Goal: Transaction & Acquisition: Purchase product/service

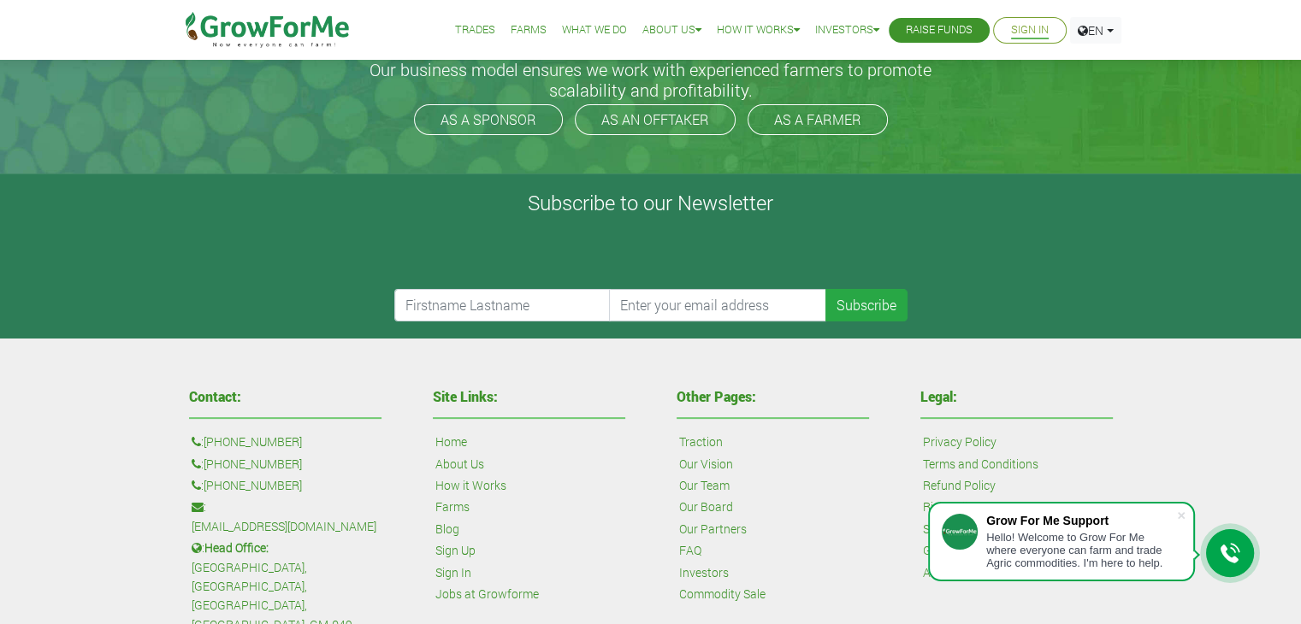
scroll to position [732, 0]
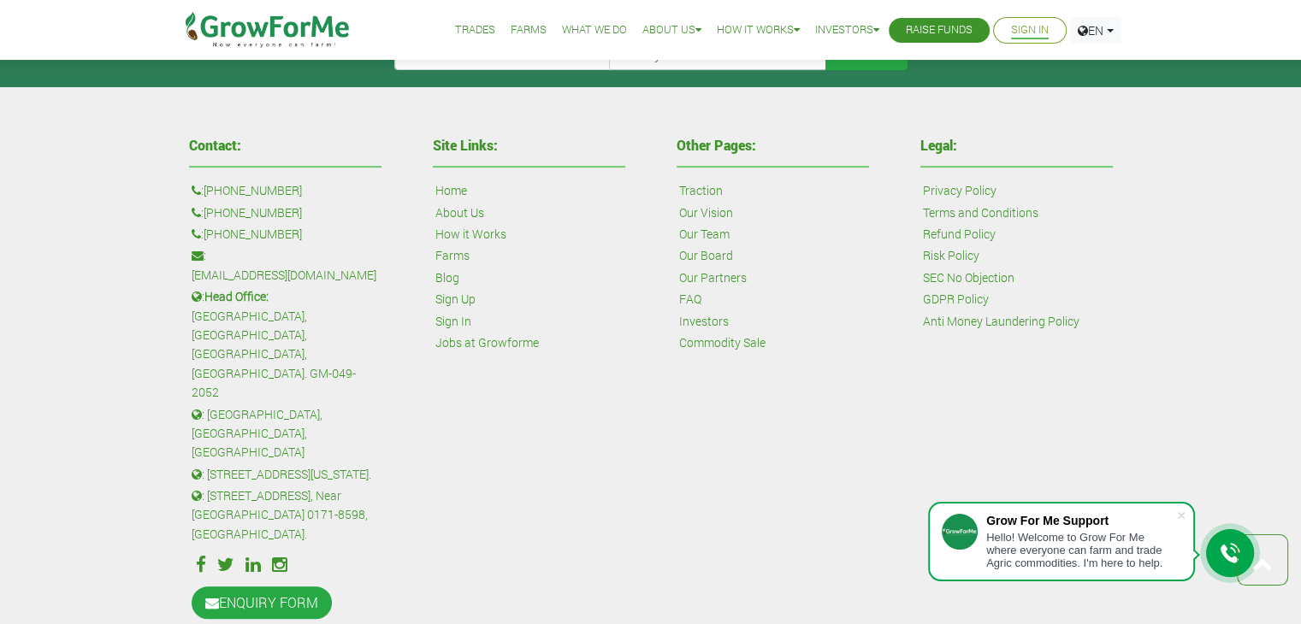
type input "linda@growforme.com"
click at [1008, 204] on link "Terms and Conditions" at bounding box center [980, 213] width 115 height 19
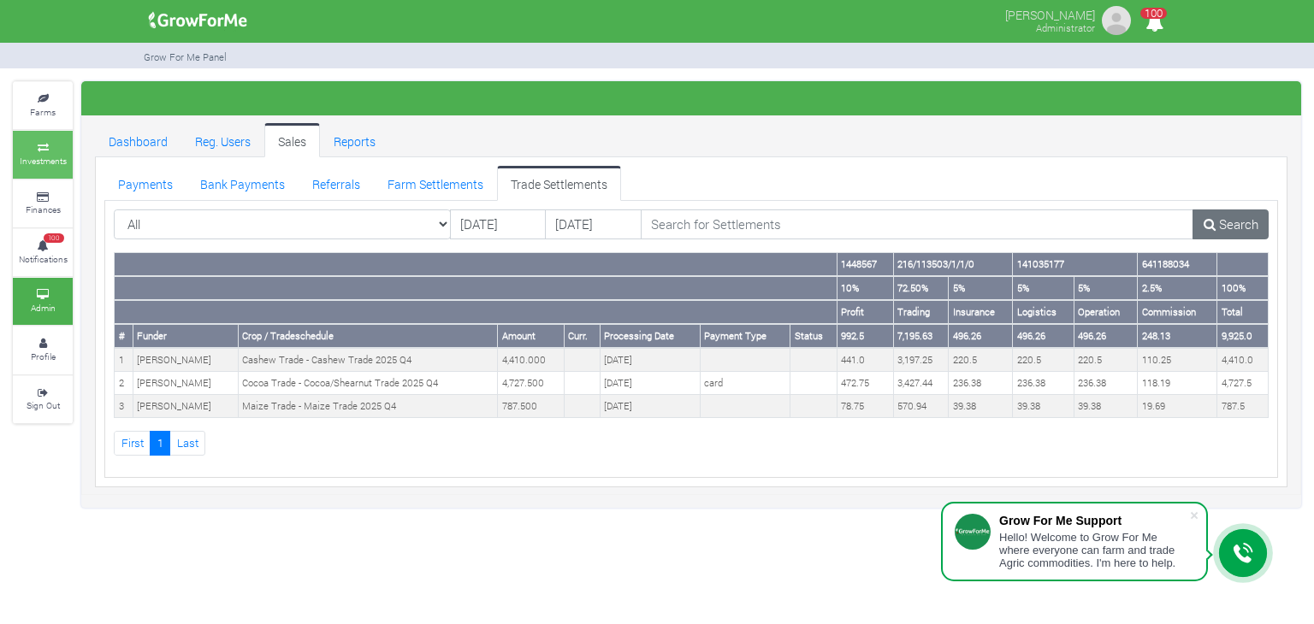
click at [38, 152] on link "Investments" at bounding box center [43, 154] width 60 height 47
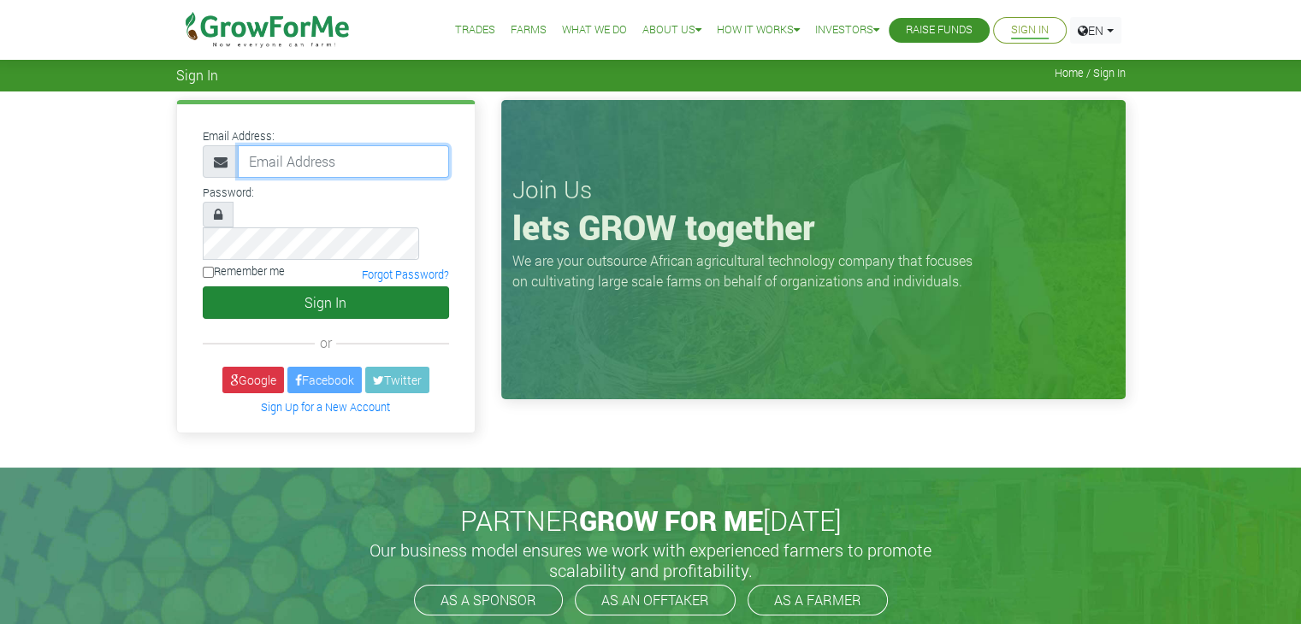
type input "[PERSON_NAME][EMAIL_ADDRESS][DOMAIN_NAME]"
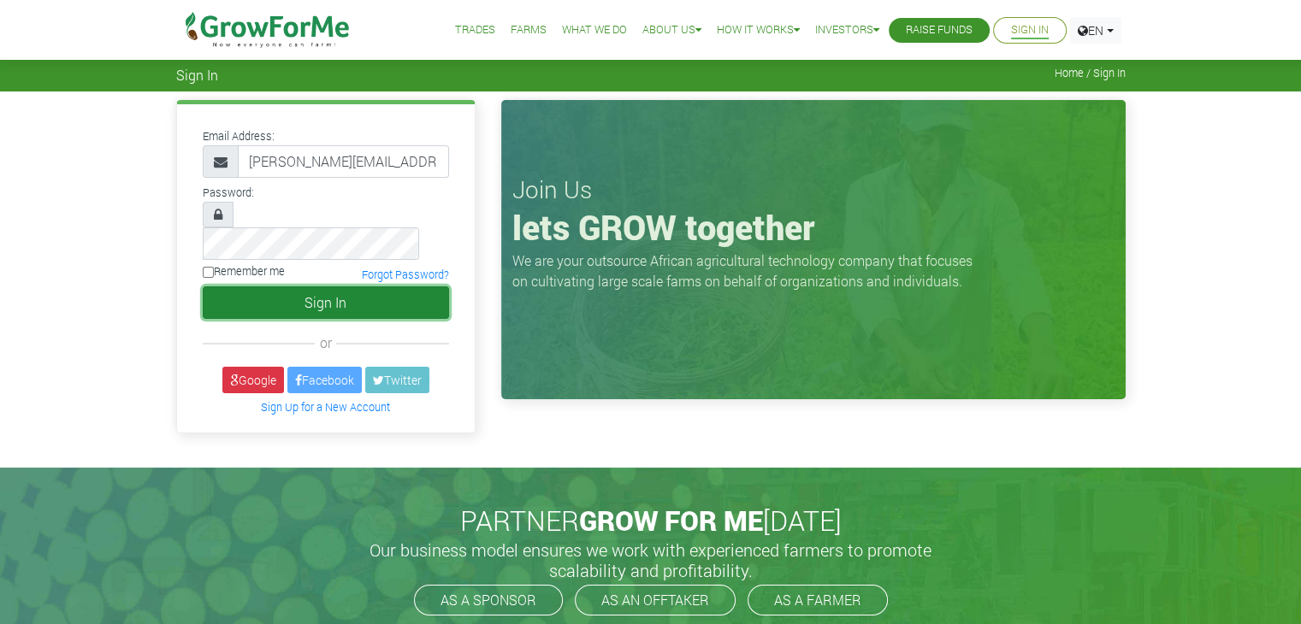
click at [296, 287] on button "Sign In" at bounding box center [326, 303] width 246 height 33
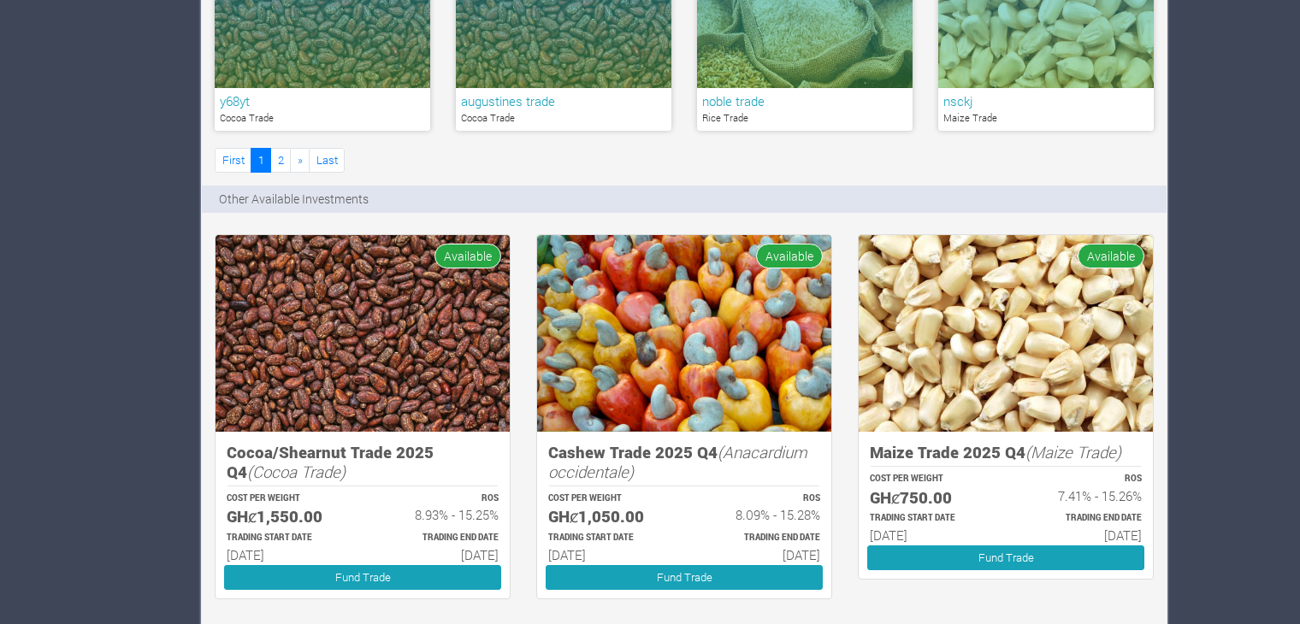
scroll to position [1207, 0]
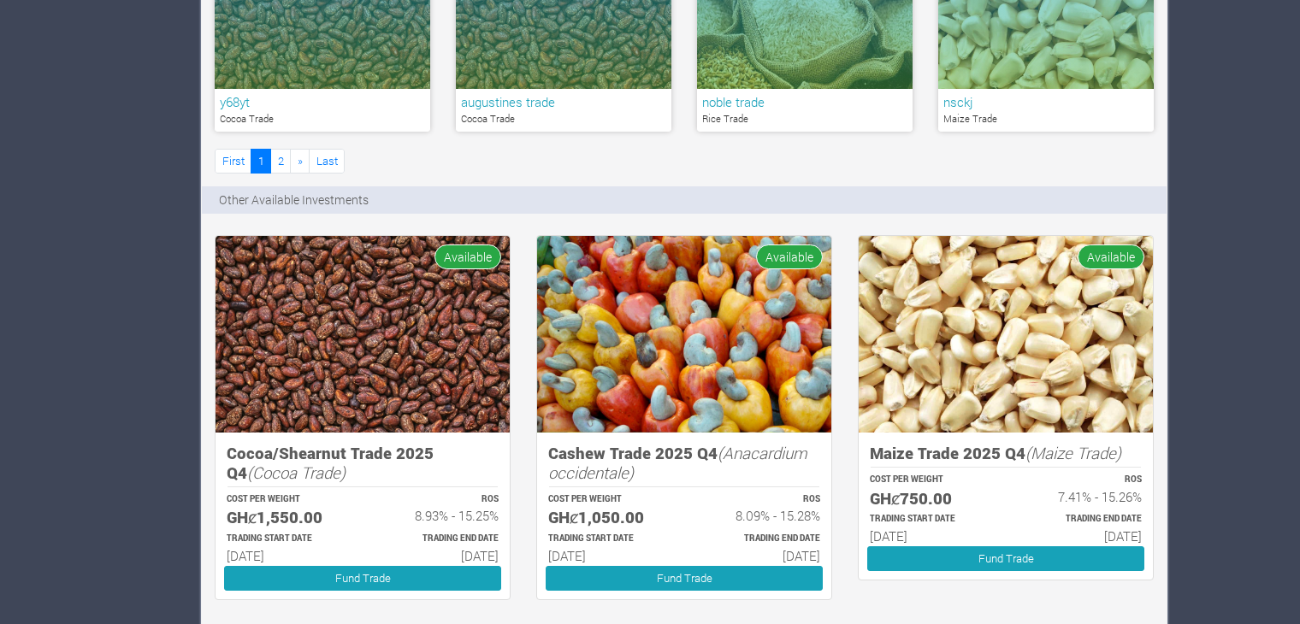
click at [492, 376] on img at bounding box center [363, 335] width 294 height 198
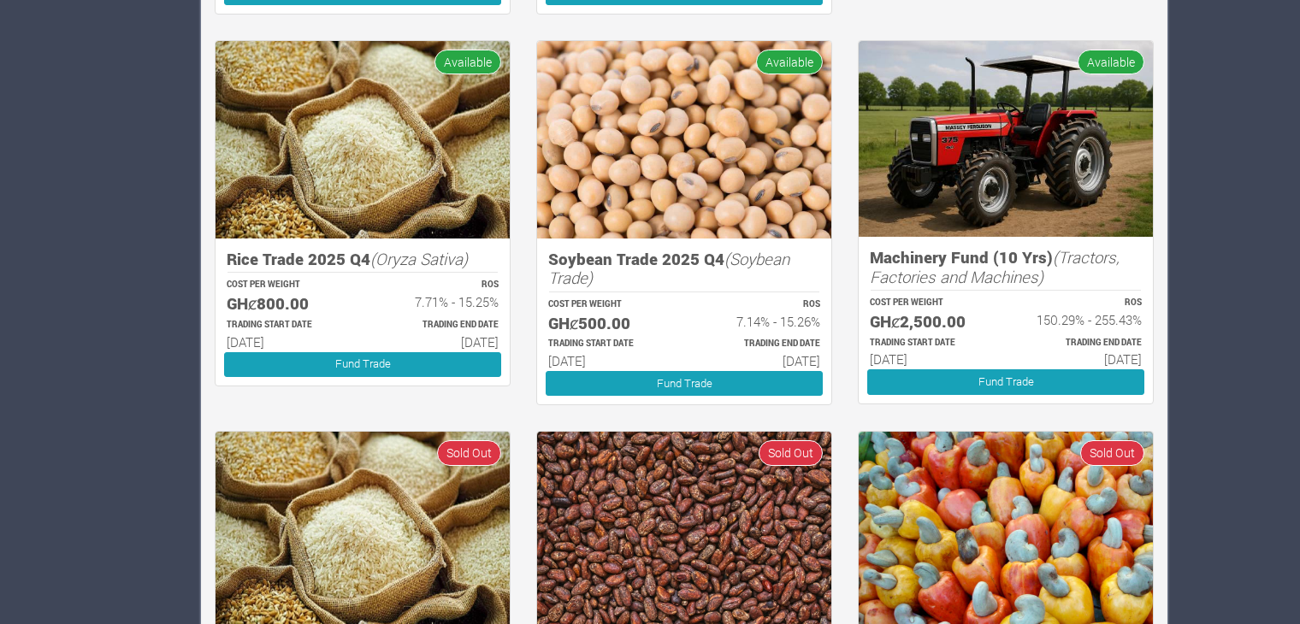
scroll to position [1793, 0]
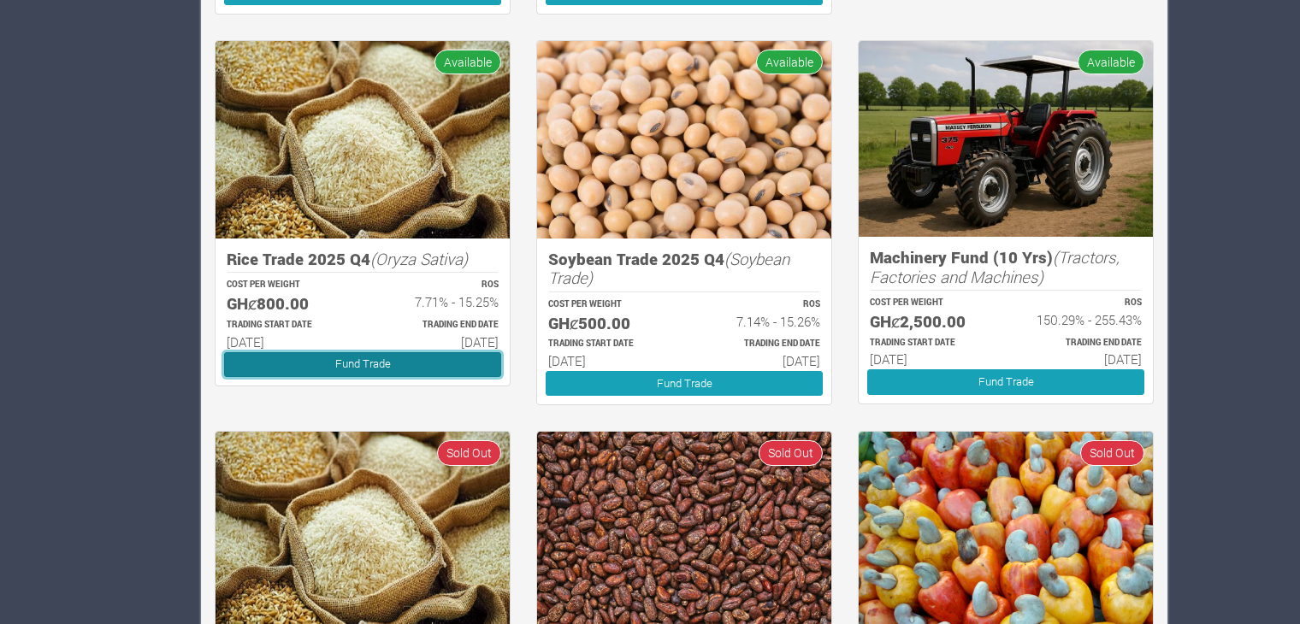
click at [340, 361] on link "Fund Trade" at bounding box center [362, 364] width 277 height 25
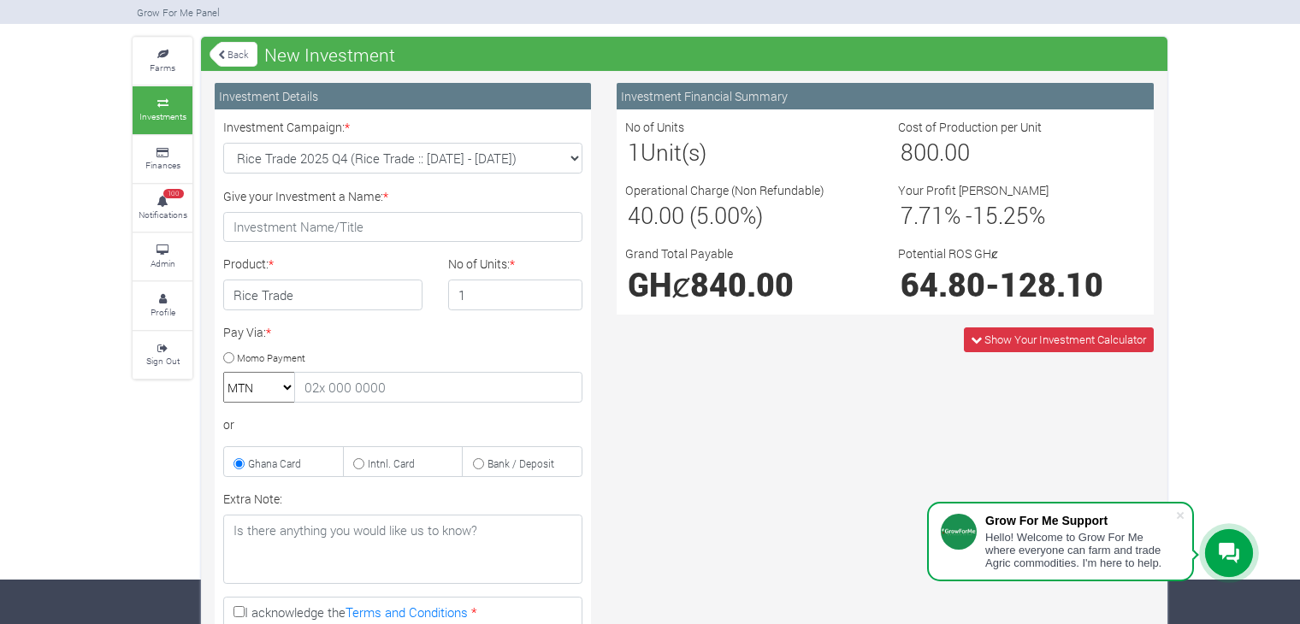
scroll to position [48, 0]
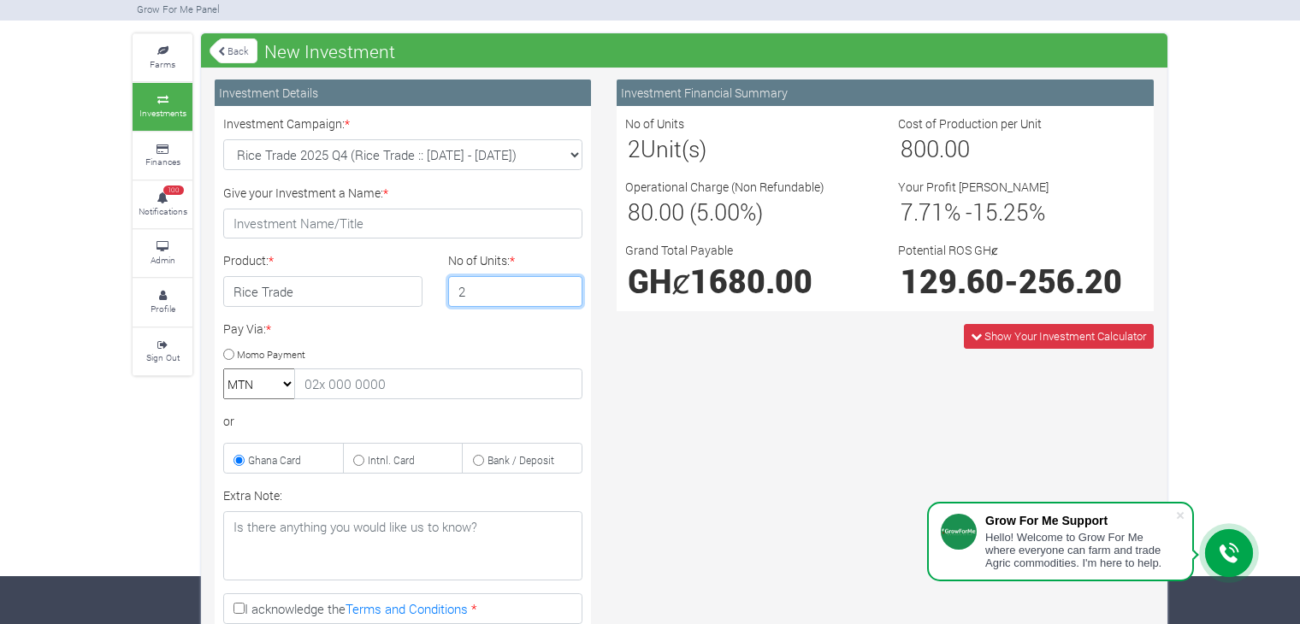
click at [568, 289] on input "2" at bounding box center [515, 291] width 135 height 31
click at [568, 289] on input "3" at bounding box center [515, 291] width 135 height 31
click at [568, 289] on input "4" at bounding box center [515, 291] width 135 height 31
click at [568, 289] on input "5" at bounding box center [515, 291] width 135 height 31
click at [568, 289] on input "6" at bounding box center [515, 291] width 135 height 31
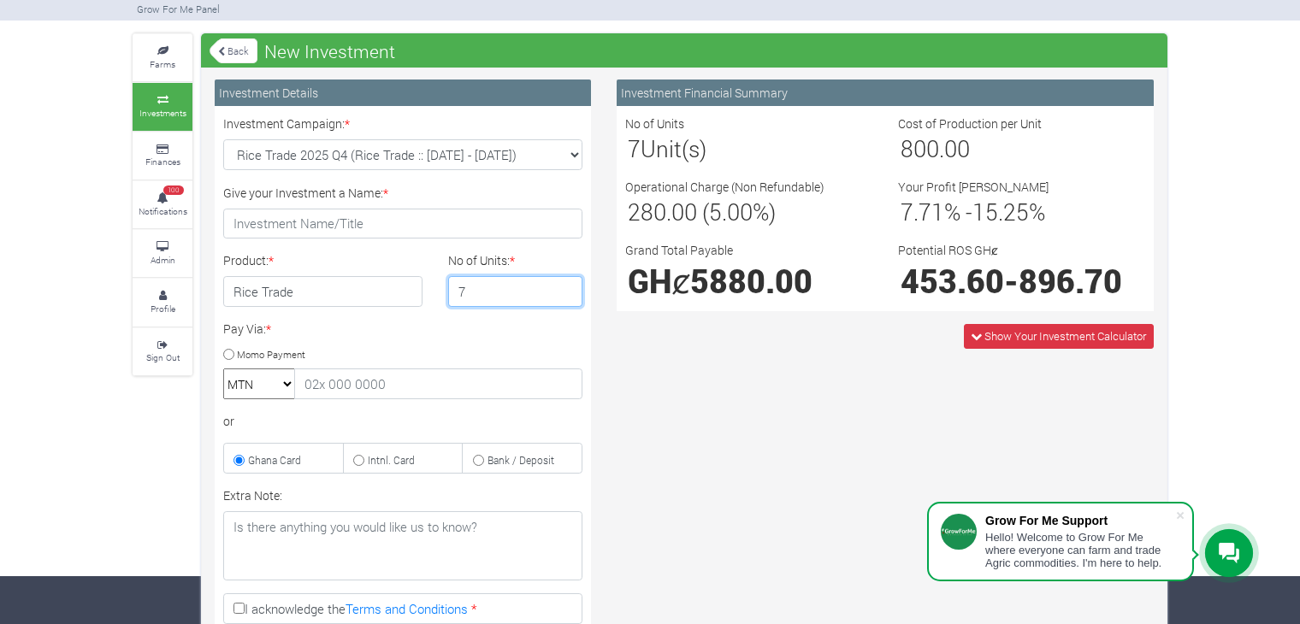
click at [568, 289] on input "7" at bounding box center [515, 291] width 135 height 31
click at [568, 289] on input "8" at bounding box center [515, 291] width 135 height 31
click at [568, 289] on input "9" at bounding box center [515, 291] width 135 height 31
type input "10"
click at [568, 289] on input "10" at bounding box center [515, 291] width 135 height 31
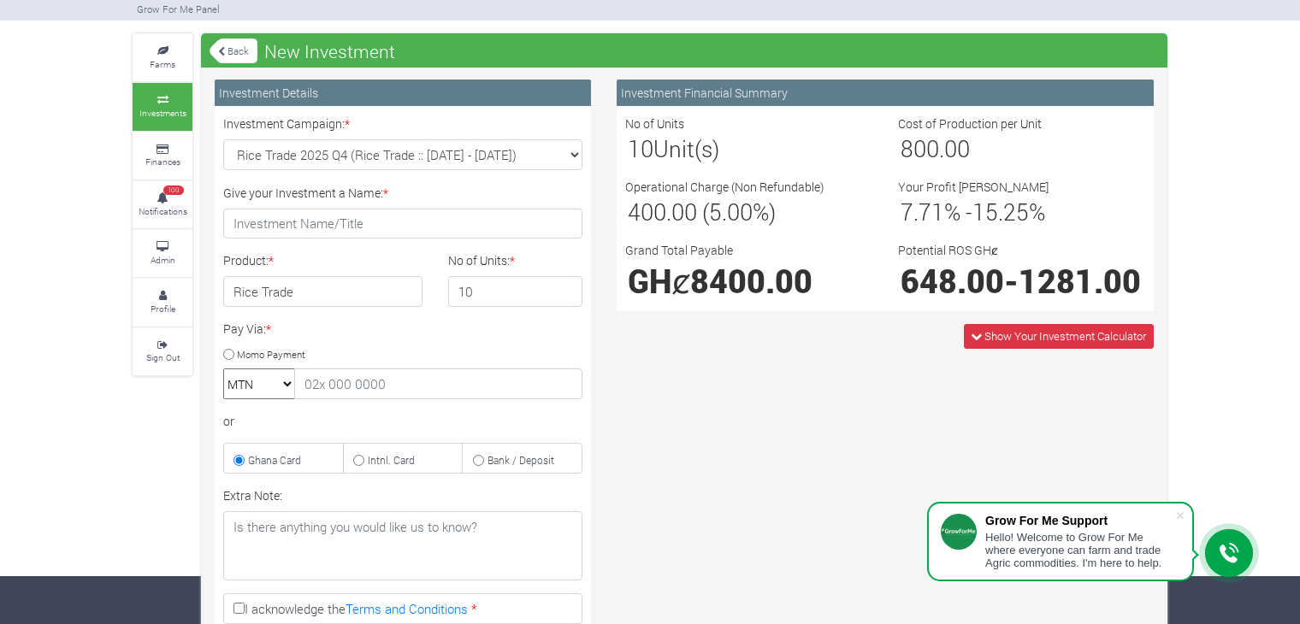
click at [213, 56] on link "Back" at bounding box center [234, 51] width 48 height 28
